Goal: Task Accomplishment & Management: Complete application form

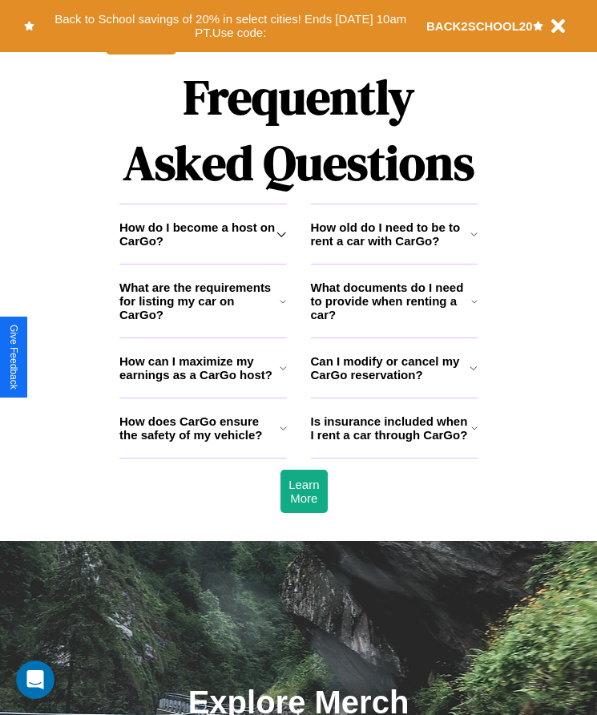
click at [394, 322] on h3 "What documents do I need to provide when renting a car?" at bounding box center [391, 301] width 161 height 41
click at [475, 308] on icon at bounding box center [474, 301] width 6 height 13
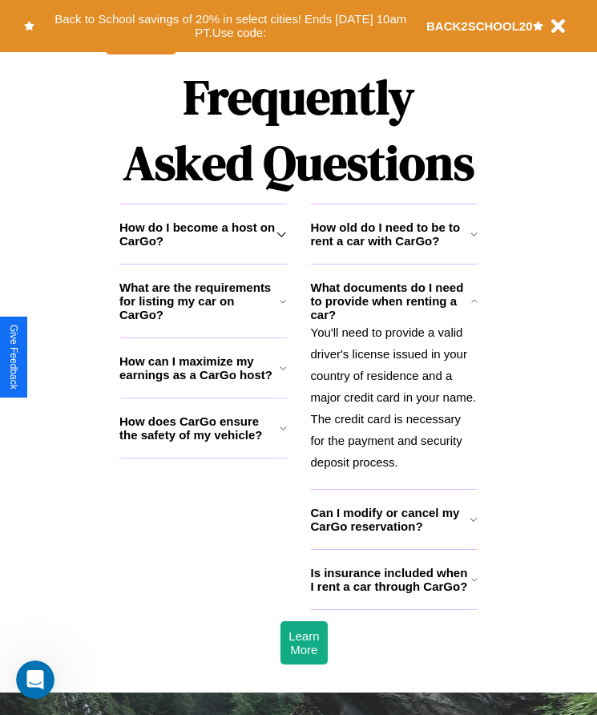
click at [394, 533] on h3 "Can I modify or cancel my CarGo reservation?" at bounding box center [391, 519] width 160 height 27
click at [394, 403] on p "You'll need to provide a valid driver's license issued in your country of resid…" at bounding box center [395, 398] width 168 height 152
click at [474, 586] on icon at bounding box center [474, 579] width 6 height 13
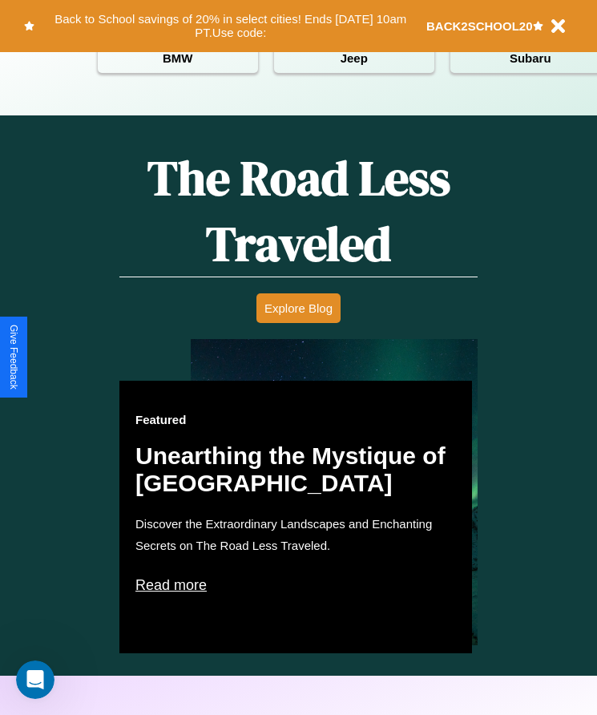
scroll to position [655, 0]
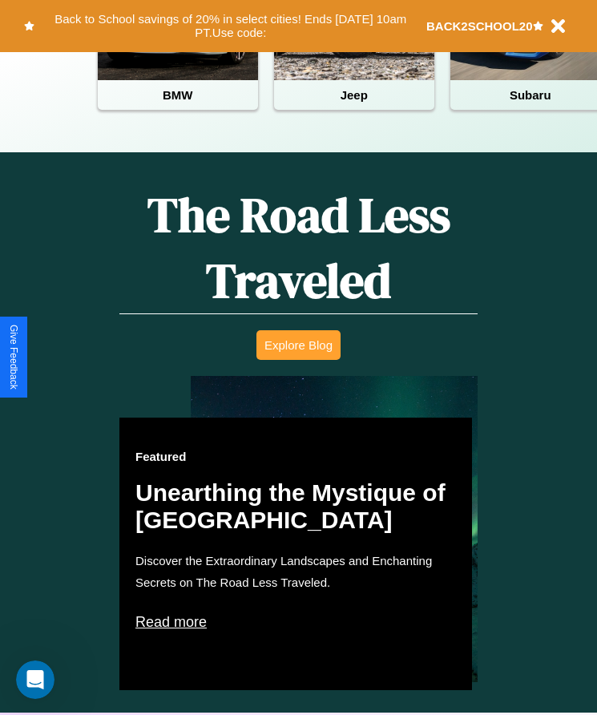
click at [298, 357] on button "Explore Blog" at bounding box center [299, 345] width 84 height 30
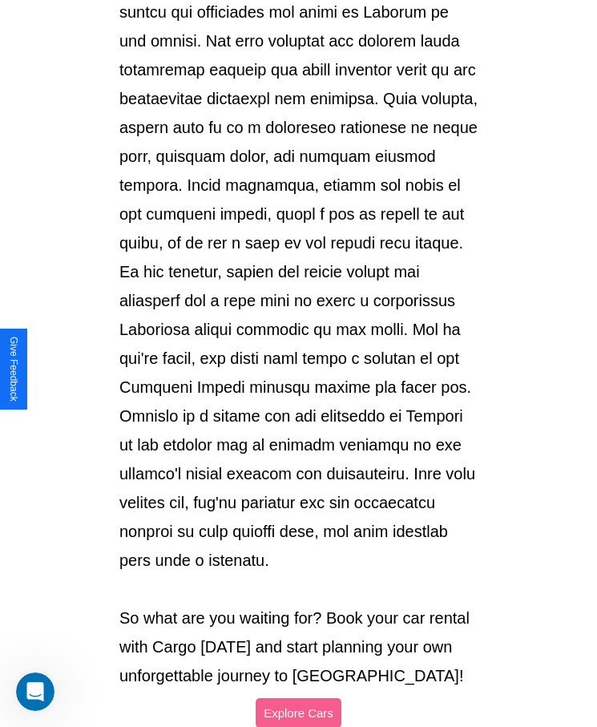
scroll to position [1694, 0]
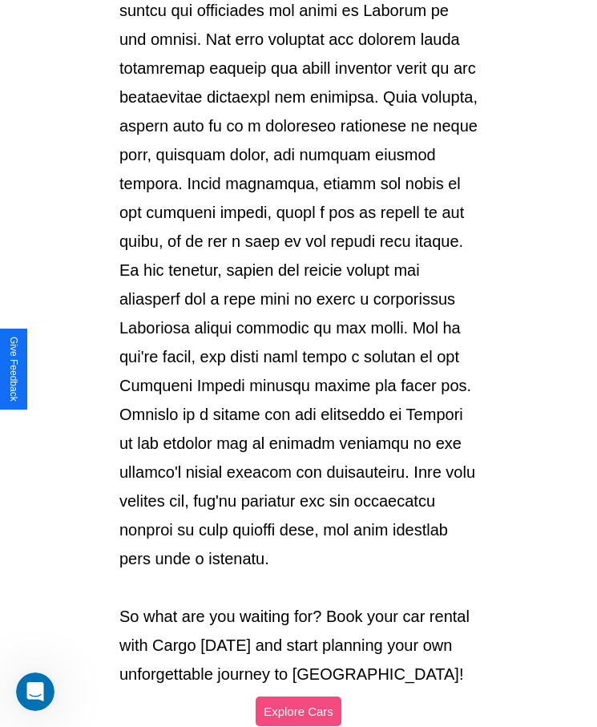
click at [298, 697] on button "Explore Cars" at bounding box center [299, 712] width 86 height 30
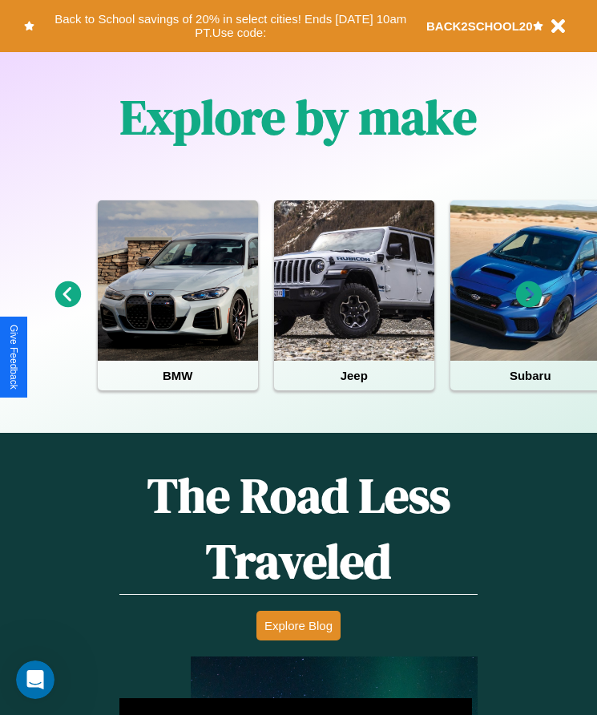
scroll to position [268, 0]
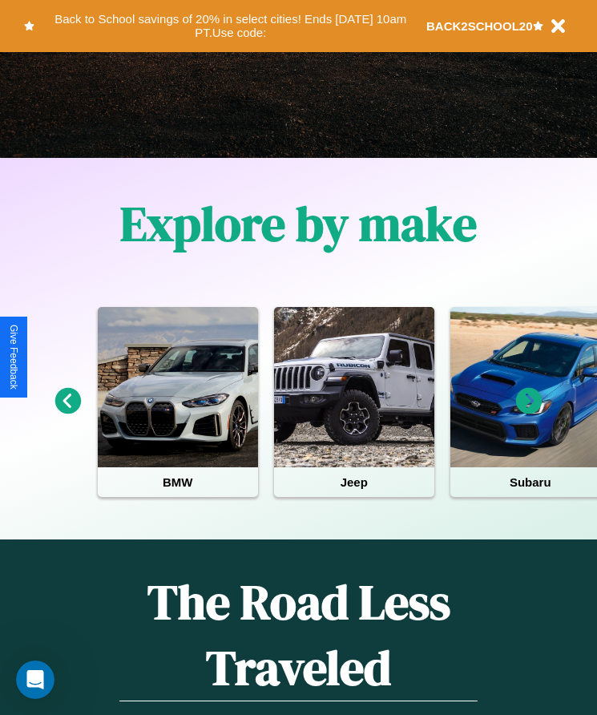
click at [529, 412] on icon at bounding box center [529, 401] width 26 height 26
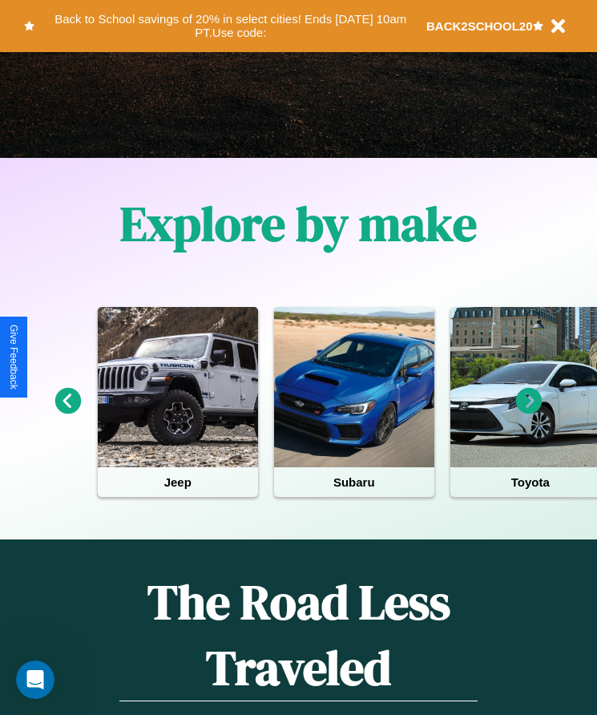
click at [529, 412] on icon at bounding box center [529, 401] width 26 height 26
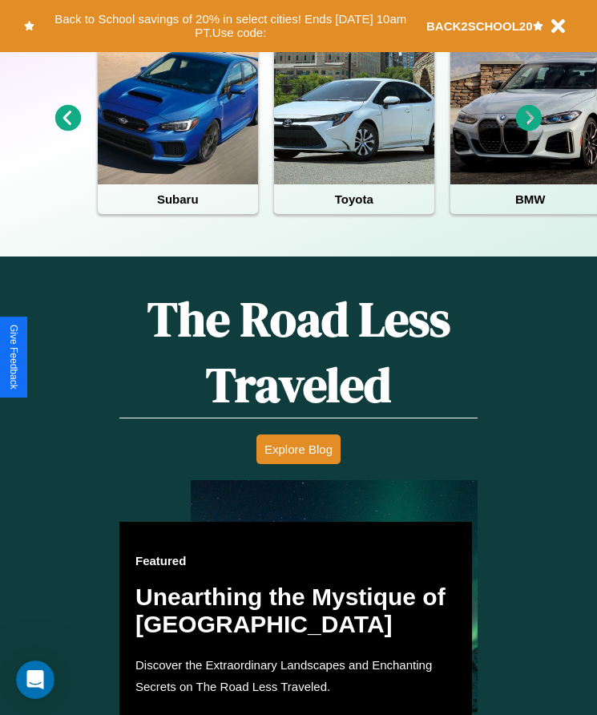
scroll to position [1487, 0]
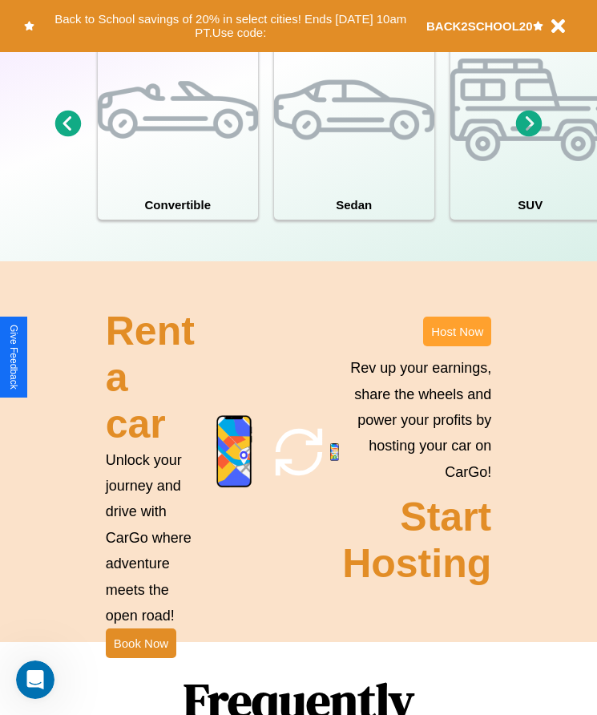
click at [457, 346] on button "Host Now" at bounding box center [457, 332] width 68 height 30
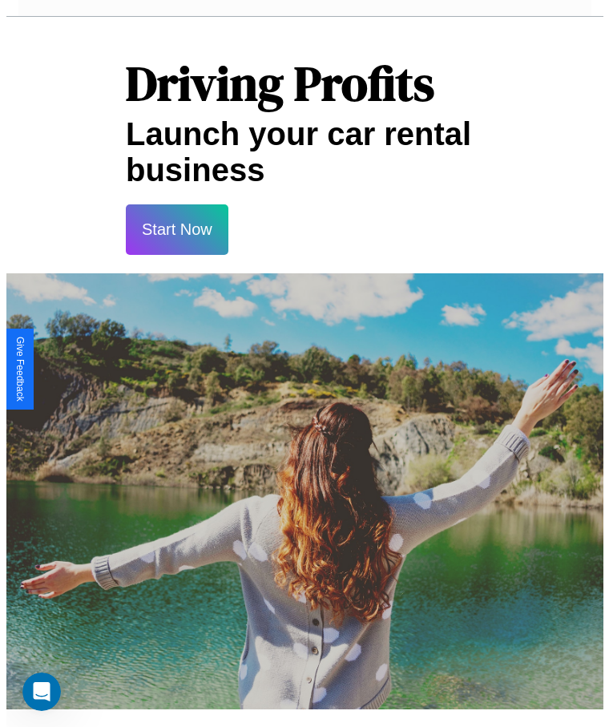
scroll to position [1928, 0]
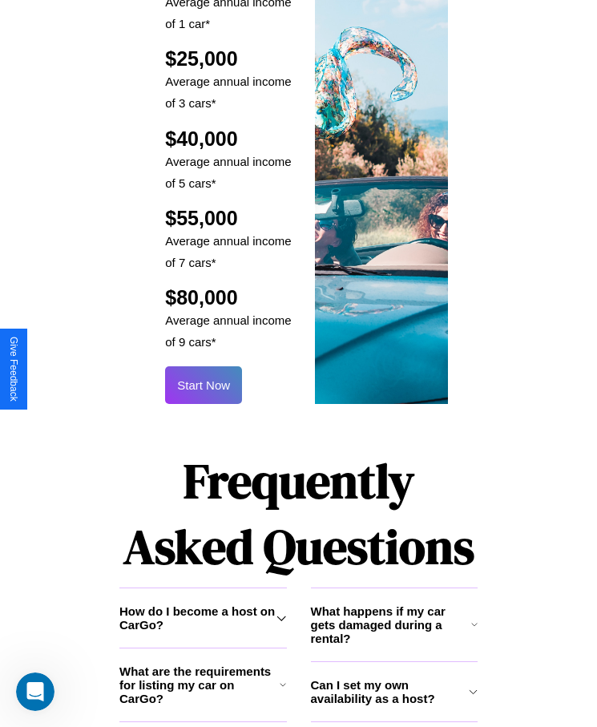
click at [204, 366] on button "Start Now" at bounding box center [203, 385] width 77 height 38
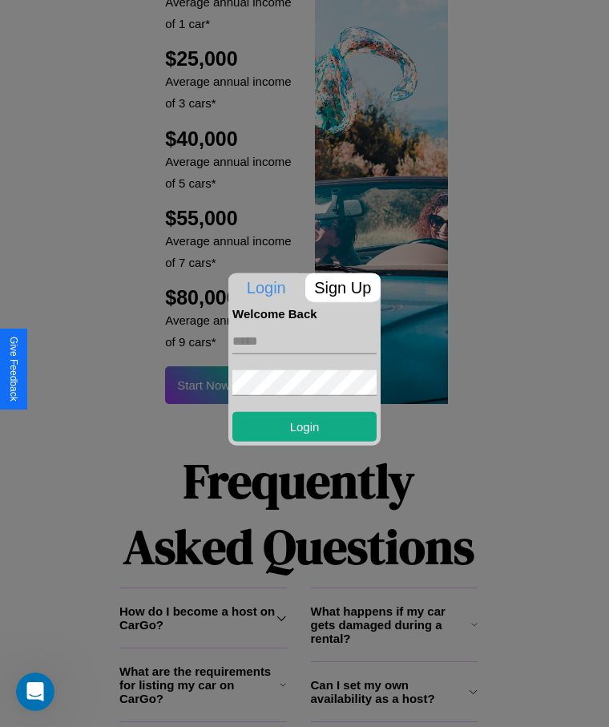
click at [342, 287] on p "Sign Up" at bounding box center [344, 287] width 76 height 29
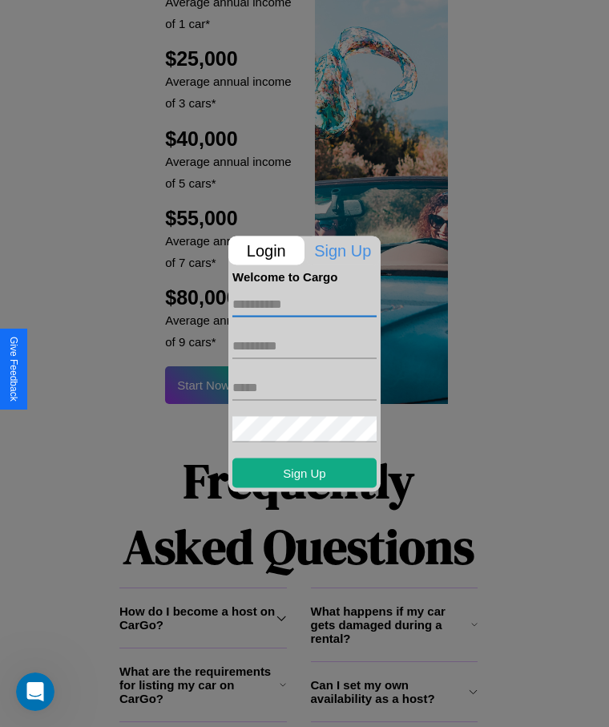
click at [305, 304] on input "text" at bounding box center [305, 304] width 144 height 26
type input "*******"
click at [305, 346] on input "text" at bounding box center [305, 346] width 144 height 26
type input "******"
click at [305, 387] on input "text" at bounding box center [305, 387] width 144 height 26
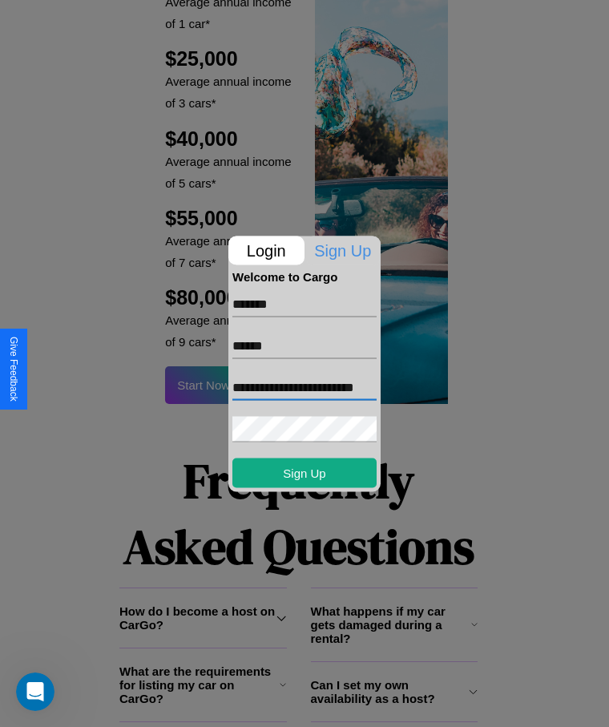
scroll to position [0, 21]
type input "**********"
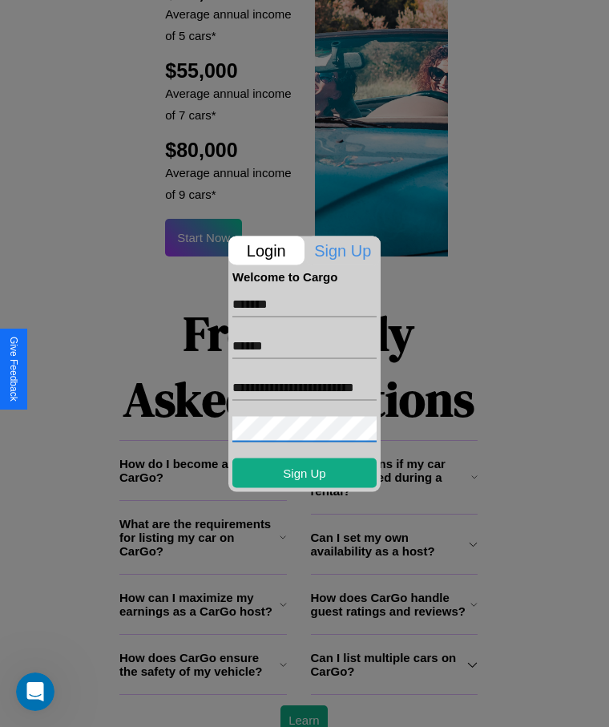
click at [304, 705] on div at bounding box center [304, 363] width 609 height 727
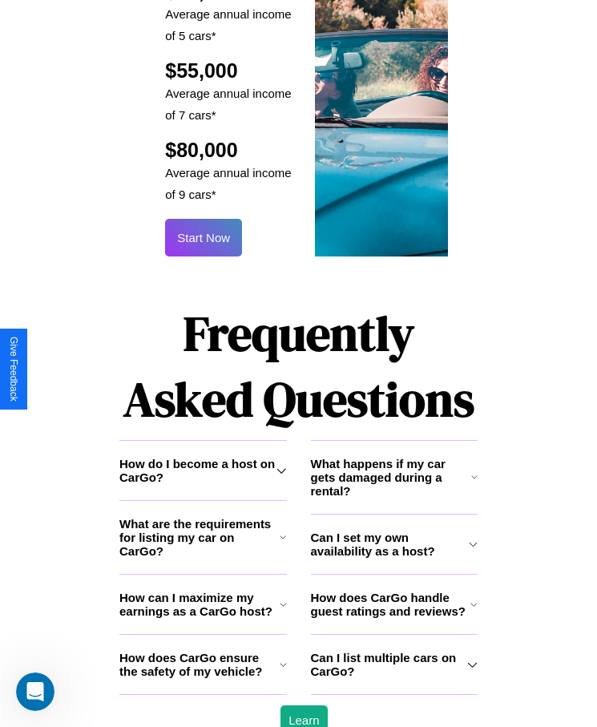
click at [204, 219] on button "Start Now" at bounding box center [203, 238] width 77 height 38
